Goal: Check status

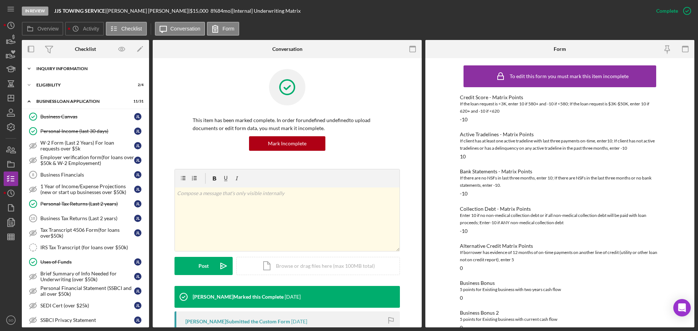
click at [79, 69] on div "INQUIRY INFORMATION" at bounding box center [88, 69] width 104 height 4
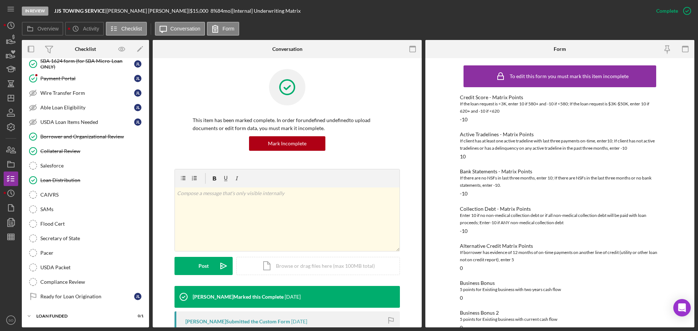
scroll to position [621, 0]
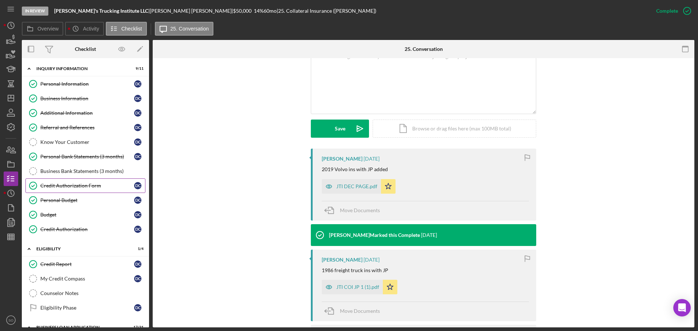
drag, startPoint x: 78, startPoint y: 184, endPoint x: 97, endPoint y: 189, distance: 20.3
click at [78, 184] on div "Credit Authorization Form" at bounding box center [87, 186] width 94 height 6
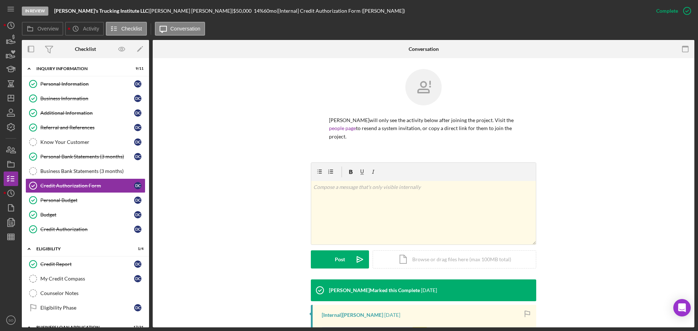
scroll to position [138, 0]
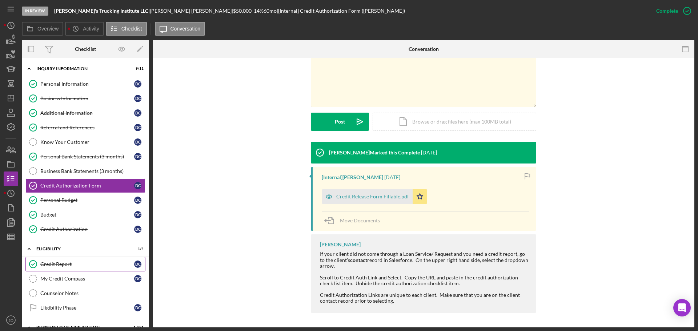
click at [86, 265] on div "Credit Report" at bounding box center [87, 264] width 94 height 6
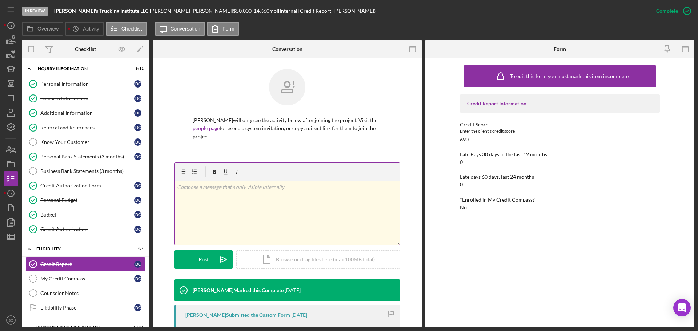
scroll to position [145, 0]
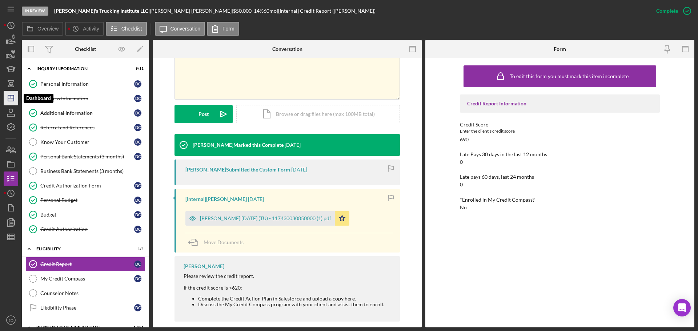
click at [11, 103] on icon "Icon/Dashboard" at bounding box center [11, 98] width 18 height 18
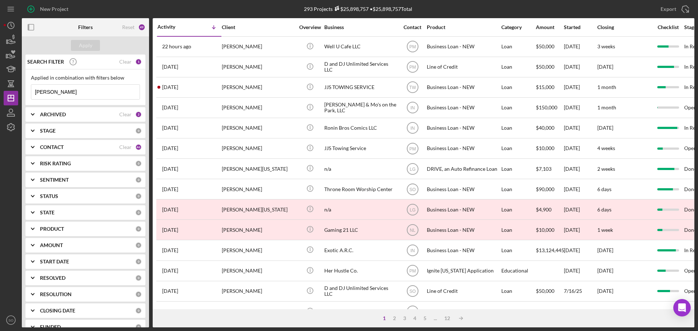
drag, startPoint x: 80, startPoint y: 92, endPoint x: 0, endPoint y: 87, distance: 80.5
click at [0, 87] on div "New Project 293 Projects $25,898,757 • $25,898,757 Total [PERSON_NAME] Export I…" at bounding box center [349, 165] width 698 height 331
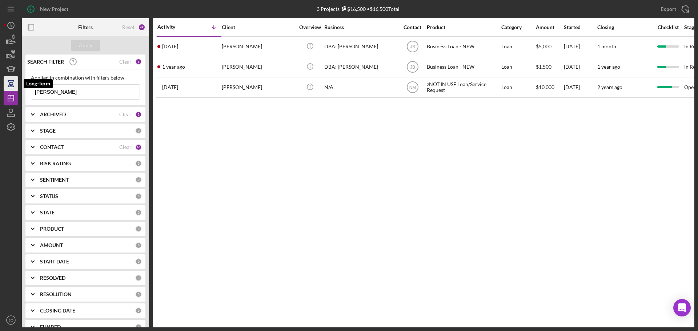
type input "[PERSON_NAME]"
